Goal: Register for event/course

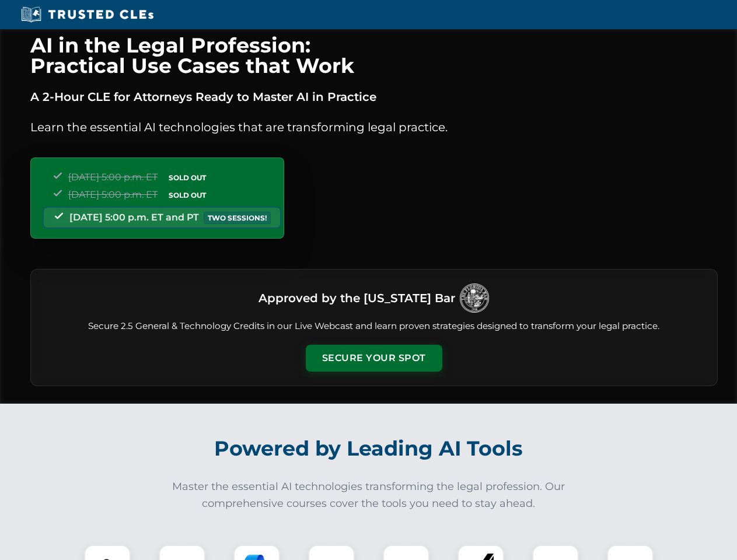
click at [373, 358] on button "Secure Your Spot" at bounding box center [374, 358] width 136 height 27
click at [107, 552] on img at bounding box center [107, 568] width 34 height 34
